Goal: Task Accomplishment & Management: Use online tool/utility

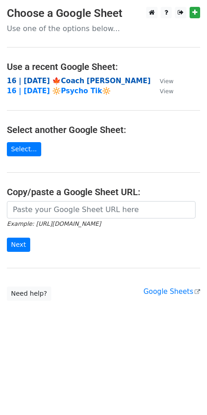
click at [59, 79] on strong "16 | SEP 13 '25 🍁Coach Tik" at bounding box center [78, 81] width 143 height 8
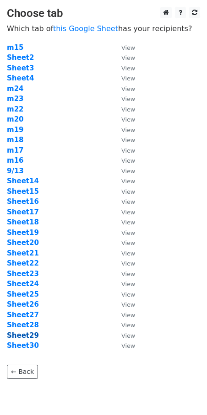
click at [21, 334] on strong "Sheet29" at bounding box center [23, 335] width 32 height 8
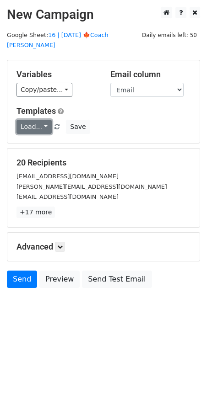
click at [31, 120] on link "Load..." at bounding box center [33, 127] width 35 height 14
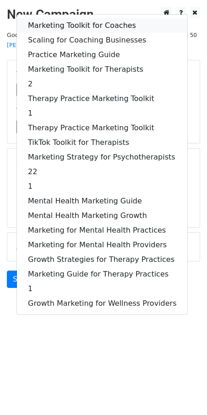
click at [68, 18] on link "Marketing Toolkit for Coaches" at bounding box center [102, 25] width 170 height 15
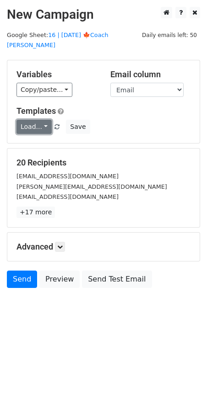
click at [28, 120] on link "Load..." at bounding box center [33, 127] width 35 height 14
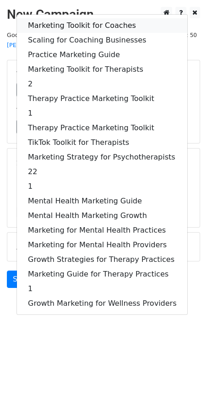
click at [76, 18] on link "Marketing Toolkit for Coaches" at bounding box center [102, 25] width 170 height 15
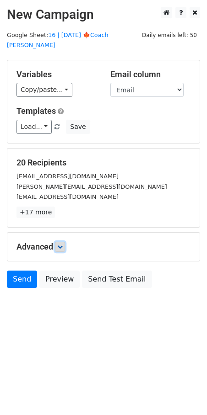
click at [60, 244] on icon at bounding box center [59, 246] width 5 height 5
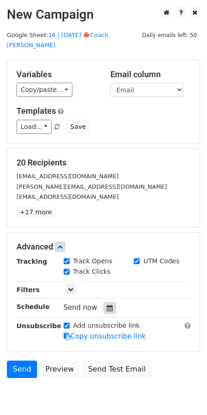
click at [104, 302] on div at bounding box center [109, 308] width 12 height 12
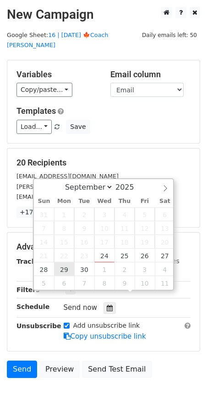
type input "2025-09-29 12:00"
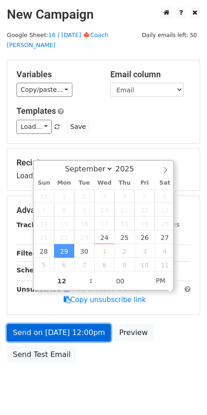
click at [70, 324] on link "Send on Sep 29 at 12:00pm" at bounding box center [59, 332] width 104 height 17
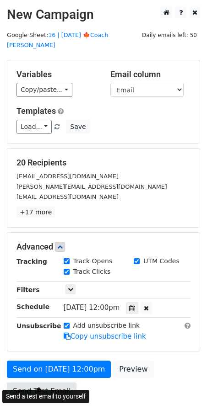
click at [48, 382] on link "Send Test Email" at bounding box center [41, 390] width 69 height 17
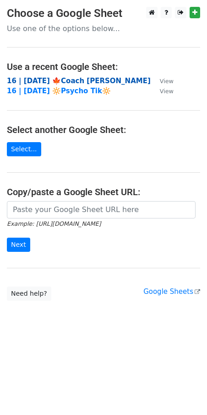
click at [52, 79] on strong "16 | SEP 13 '25 🍁Coach Tik" at bounding box center [78, 81] width 143 height 8
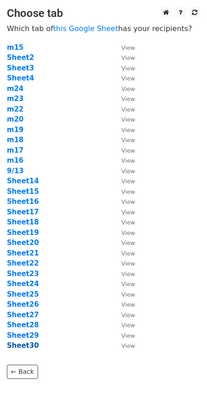
click at [24, 344] on strong "Sheet30" at bounding box center [23, 345] width 32 height 8
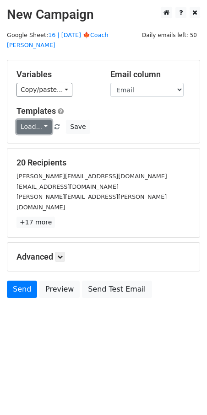
click at [36, 120] on link "Load..." at bounding box center [33, 127] width 35 height 14
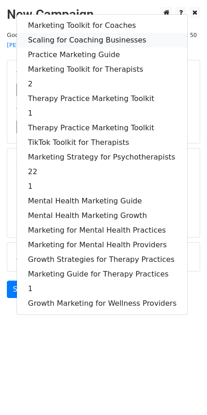
click at [59, 33] on link "Scaling for Coaching Businesses" at bounding box center [102, 40] width 170 height 15
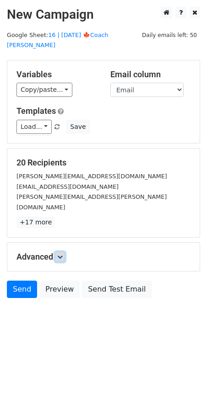
click at [61, 252] on link at bounding box center [60, 257] width 10 height 10
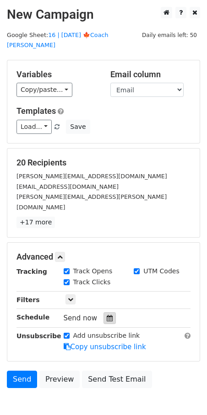
click at [106, 315] on icon at bounding box center [109, 318] width 6 height 6
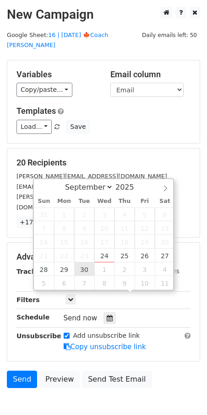
type input "2025-09-30 12:00"
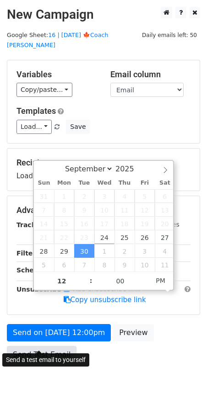
click at [50, 346] on link "Send Test Email" at bounding box center [41, 354] width 69 height 17
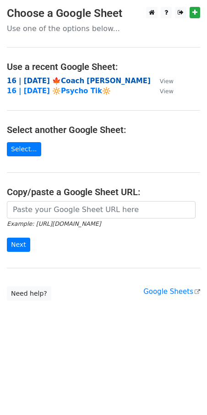
click at [51, 83] on strong "16 | [DATE] 🍁Coach [PERSON_NAME]" at bounding box center [78, 81] width 143 height 8
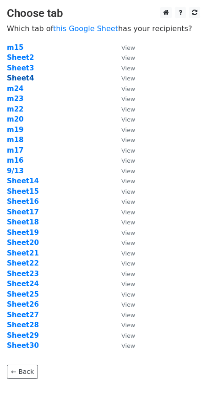
click at [24, 76] on strong "Sheet4" at bounding box center [20, 78] width 27 height 8
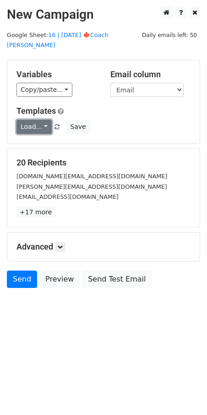
click at [21, 120] on link "Load..." at bounding box center [33, 127] width 35 height 14
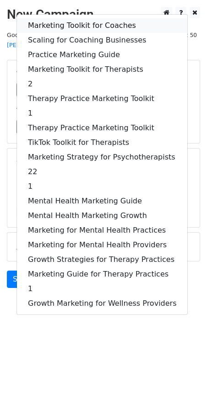
click at [72, 18] on link "Marketing Toolkit for Coaches" at bounding box center [102, 25] width 170 height 15
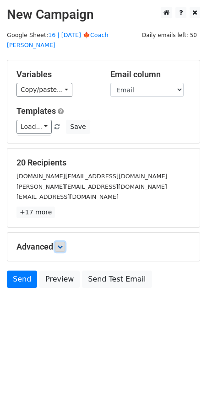
click at [62, 242] on link at bounding box center [60, 247] width 10 height 10
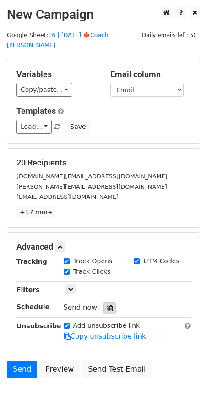
click at [103, 302] on div at bounding box center [109, 308] width 12 height 12
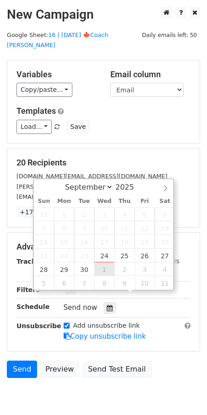
type input "2025-10-01 12:00"
select select "9"
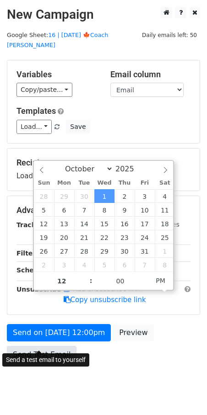
click at [51, 346] on link "Send Test Email" at bounding box center [41, 354] width 69 height 17
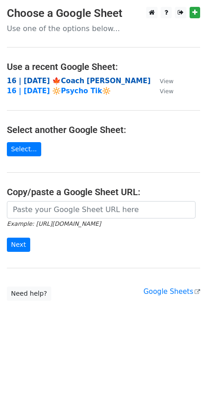
click at [53, 80] on strong "16 | [DATE] 🍁Coach [PERSON_NAME]" at bounding box center [78, 81] width 143 height 8
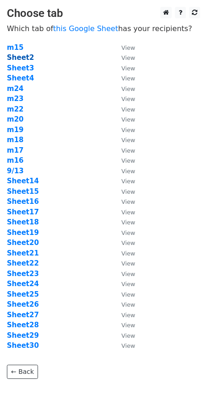
click at [20, 55] on strong "Sheet2" at bounding box center [20, 57] width 27 height 8
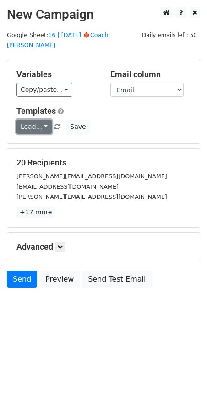
click at [35, 120] on link "Load..." at bounding box center [33, 127] width 35 height 14
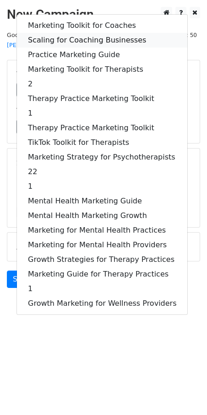
click at [68, 33] on link "Scaling for Coaching Businesses" at bounding box center [102, 40] width 170 height 15
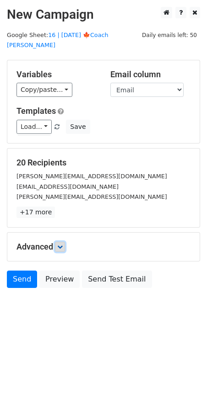
click at [61, 244] on icon at bounding box center [59, 246] width 5 height 5
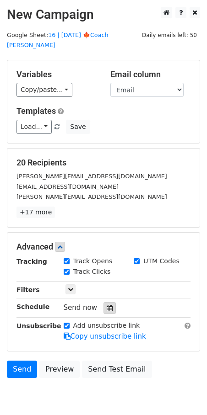
click at [108, 302] on div at bounding box center [109, 308] width 12 height 12
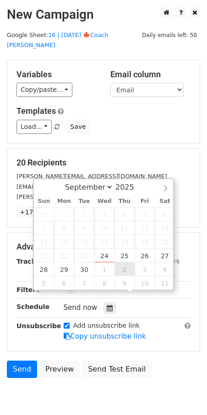
type input "2025-10-02 12:00"
select select "9"
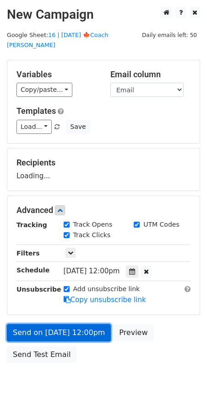
click at [64, 326] on link "Send on Oct 2 at 12:00pm" at bounding box center [59, 332] width 104 height 17
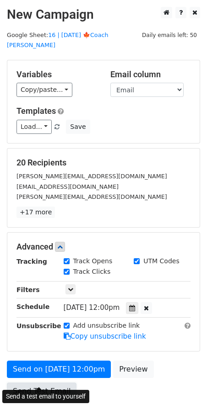
click at [42, 382] on link "Send Test Email" at bounding box center [41, 390] width 69 height 17
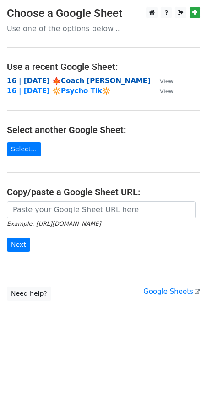
click at [62, 82] on strong "16 | [DATE] 🍁Coach [PERSON_NAME]" at bounding box center [78, 81] width 143 height 8
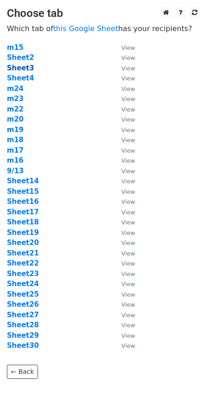
click at [26, 69] on strong "Sheet3" at bounding box center [20, 68] width 27 height 8
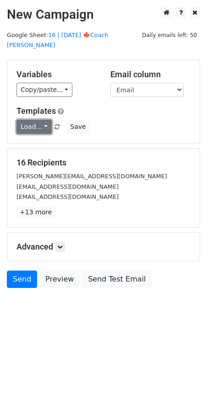
click at [31, 120] on link "Load..." at bounding box center [33, 127] width 35 height 14
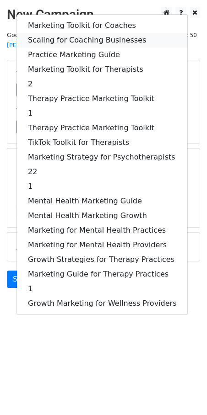
click at [63, 33] on link "Scaling for Coaching Businesses" at bounding box center [102, 40] width 170 height 15
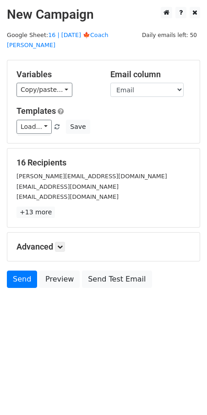
click at [59, 233] on div "Advanced Tracking Track Opens UTM Codes Track Clicks Filters Only include sprea…" at bounding box center [103, 247] width 192 height 28
click at [61, 244] on icon at bounding box center [59, 246] width 5 height 5
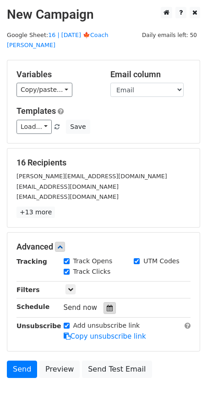
click at [106, 305] on icon at bounding box center [109, 308] width 6 height 6
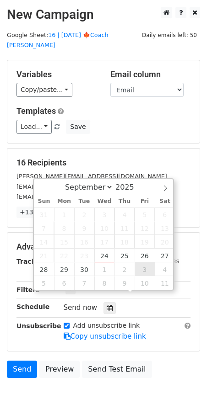
type input "[DATE] 12:00"
select select "9"
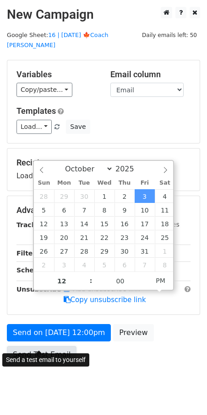
click at [47, 346] on link "Send Test Email" at bounding box center [41, 354] width 69 height 17
